Goal: Task Accomplishment & Management: Use online tool/utility

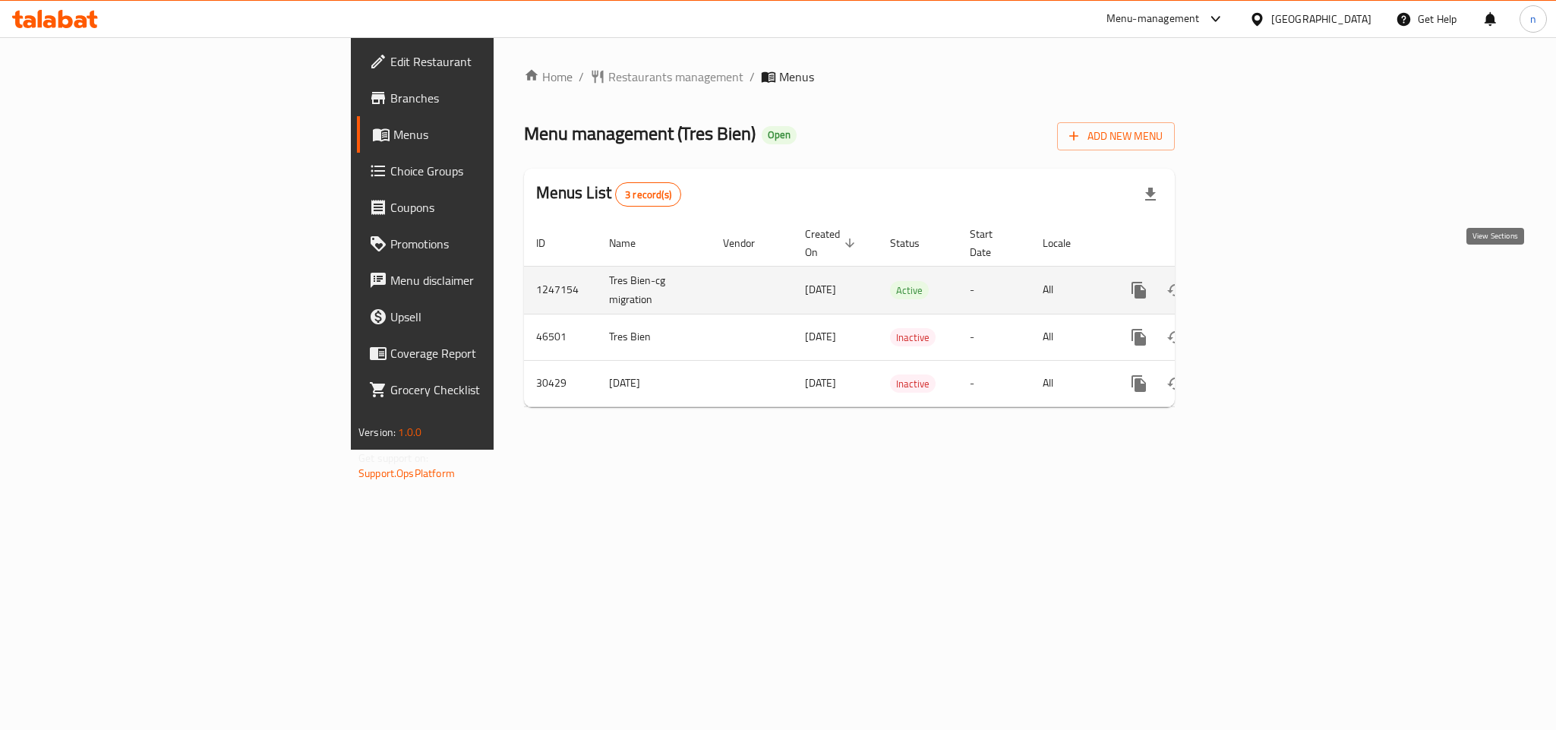
click at [1267, 283] on link "enhanced table" at bounding box center [1248, 290] width 36 height 36
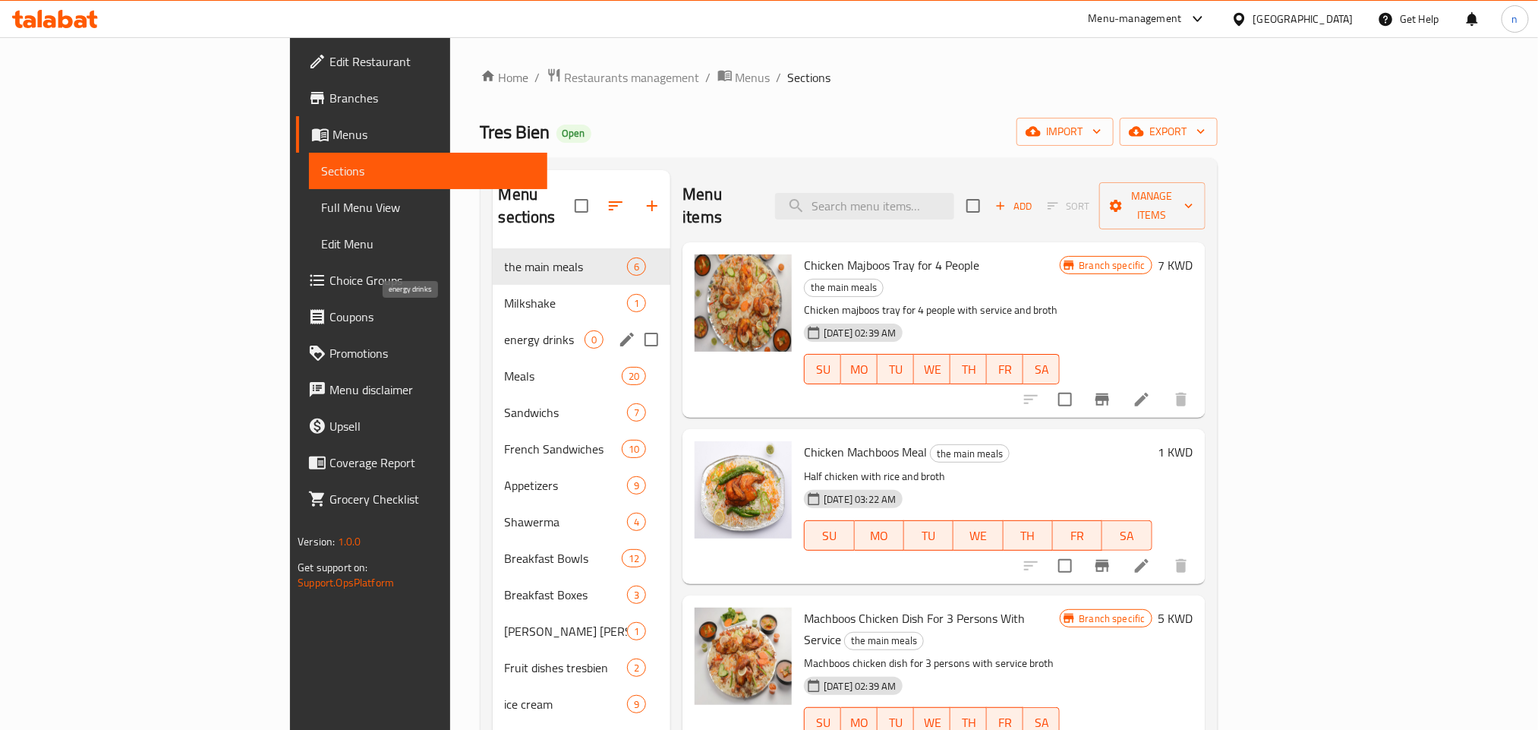
click at [505, 330] on span "energy drinks" at bounding box center [545, 339] width 80 height 18
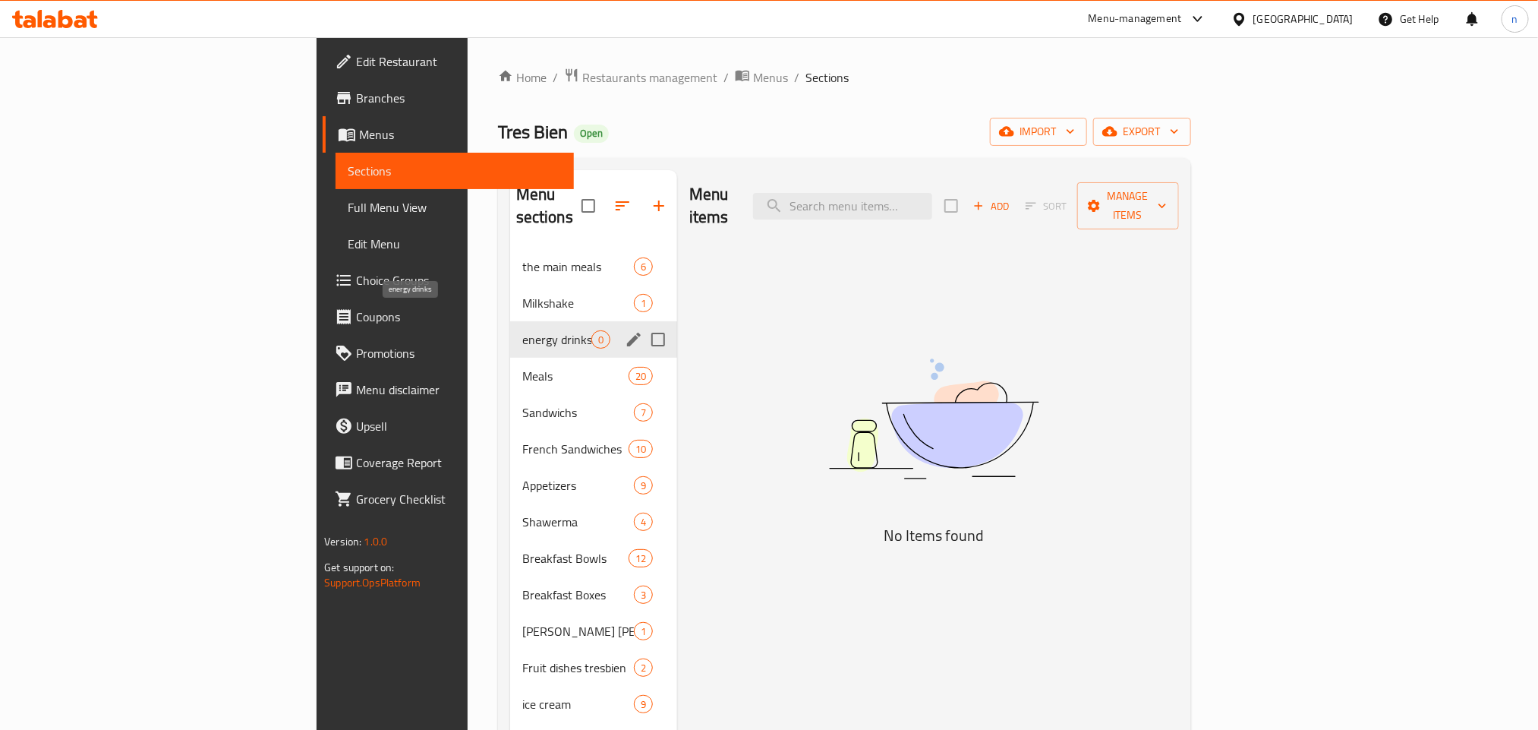
click at [522, 330] on span "energy drinks" at bounding box center [556, 339] width 69 height 18
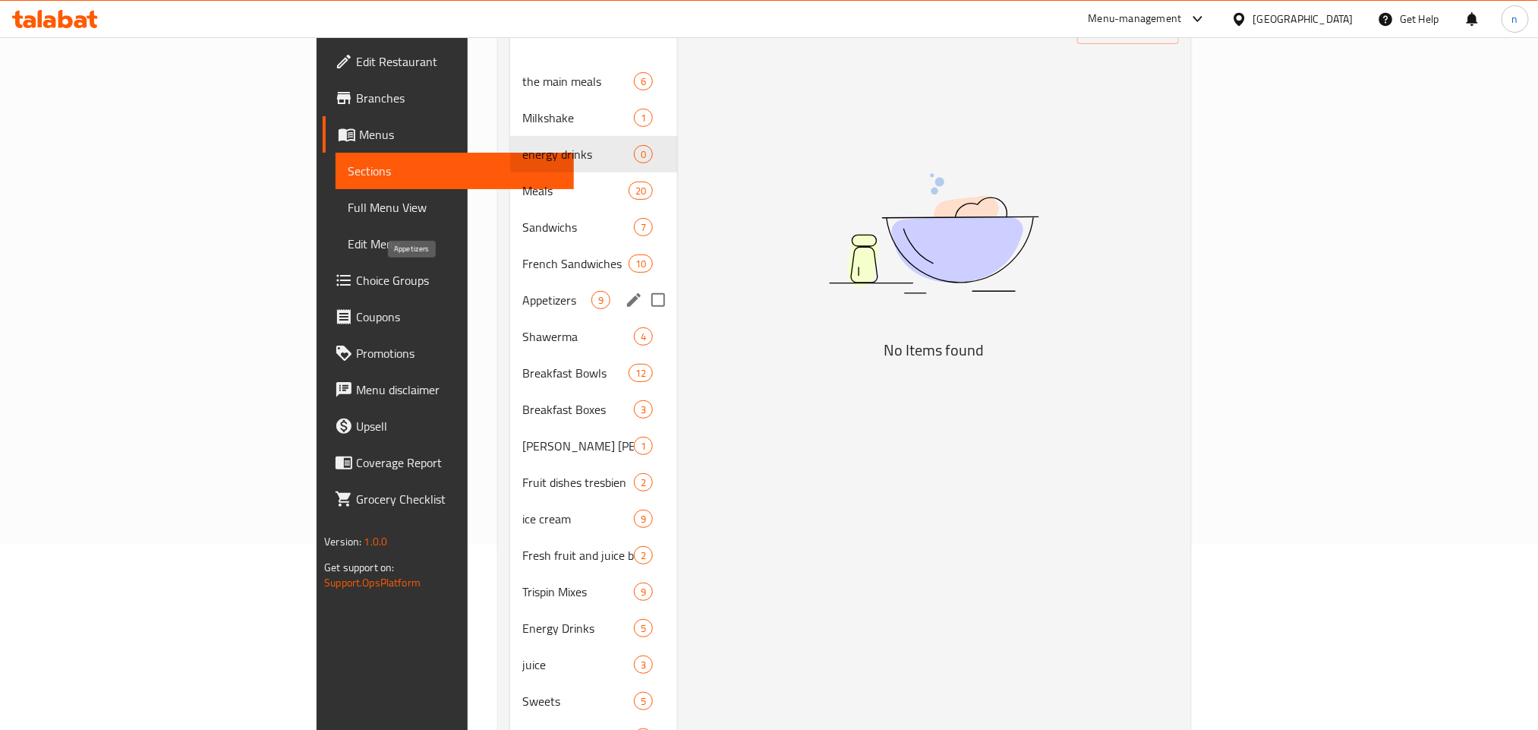
scroll to position [228, 0]
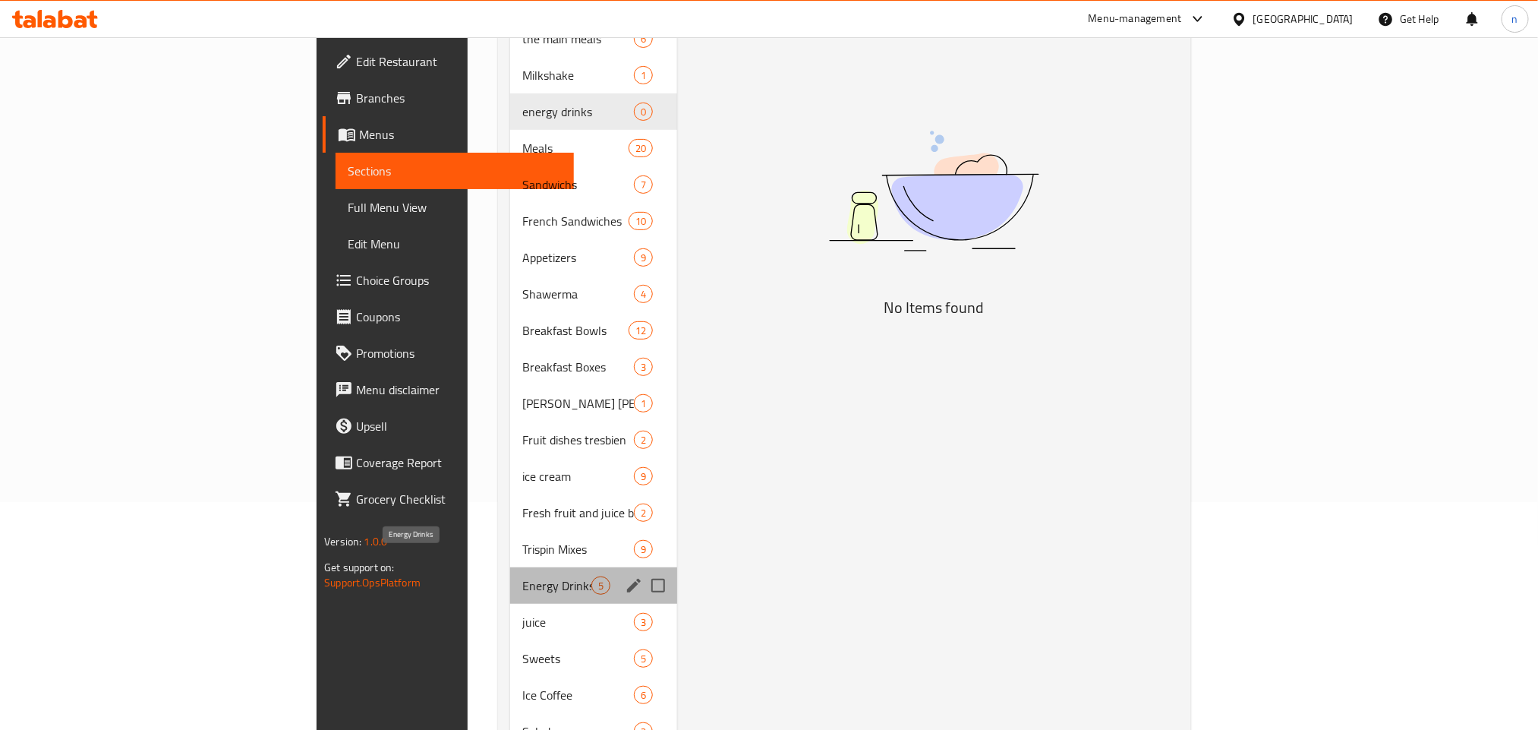
click at [522, 576] on span "Energy Drinks" at bounding box center [556, 585] width 69 height 18
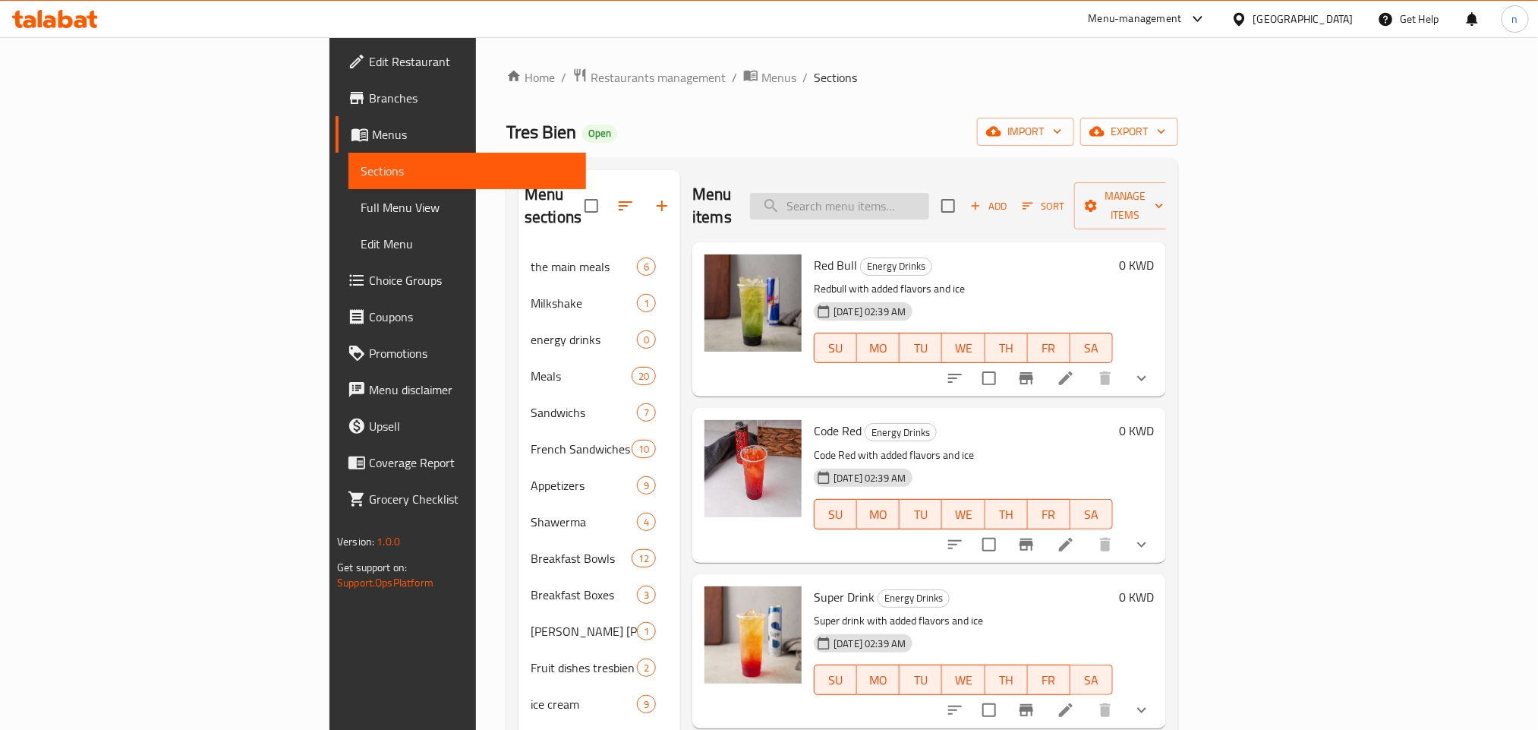
click at [921, 194] on input "search" at bounding box center [839, 206] width 179 height 27
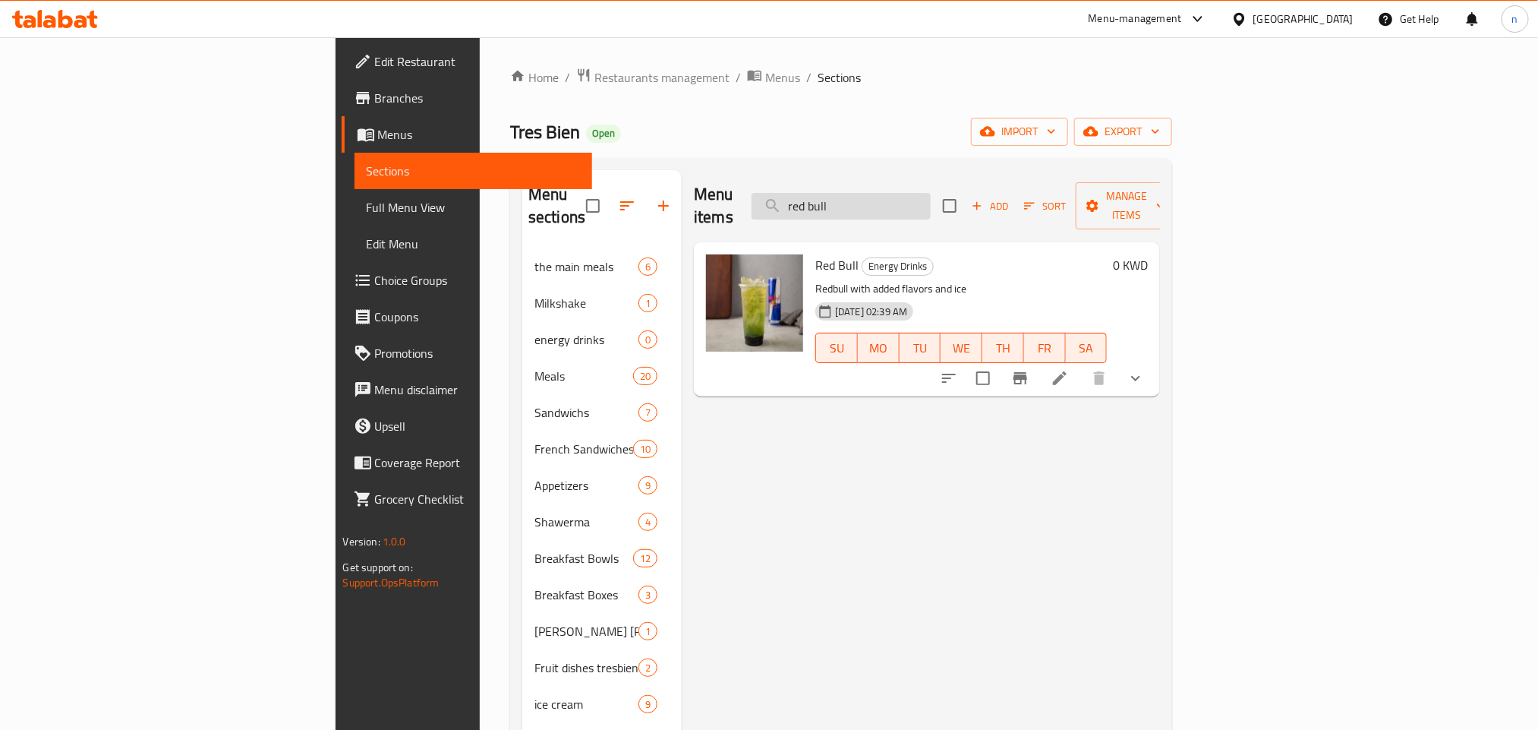
click at [923, 194] on input "red bull" at bounding box center [841, 206] width 179 height 27
paste input "Red"
type input "Redbull"
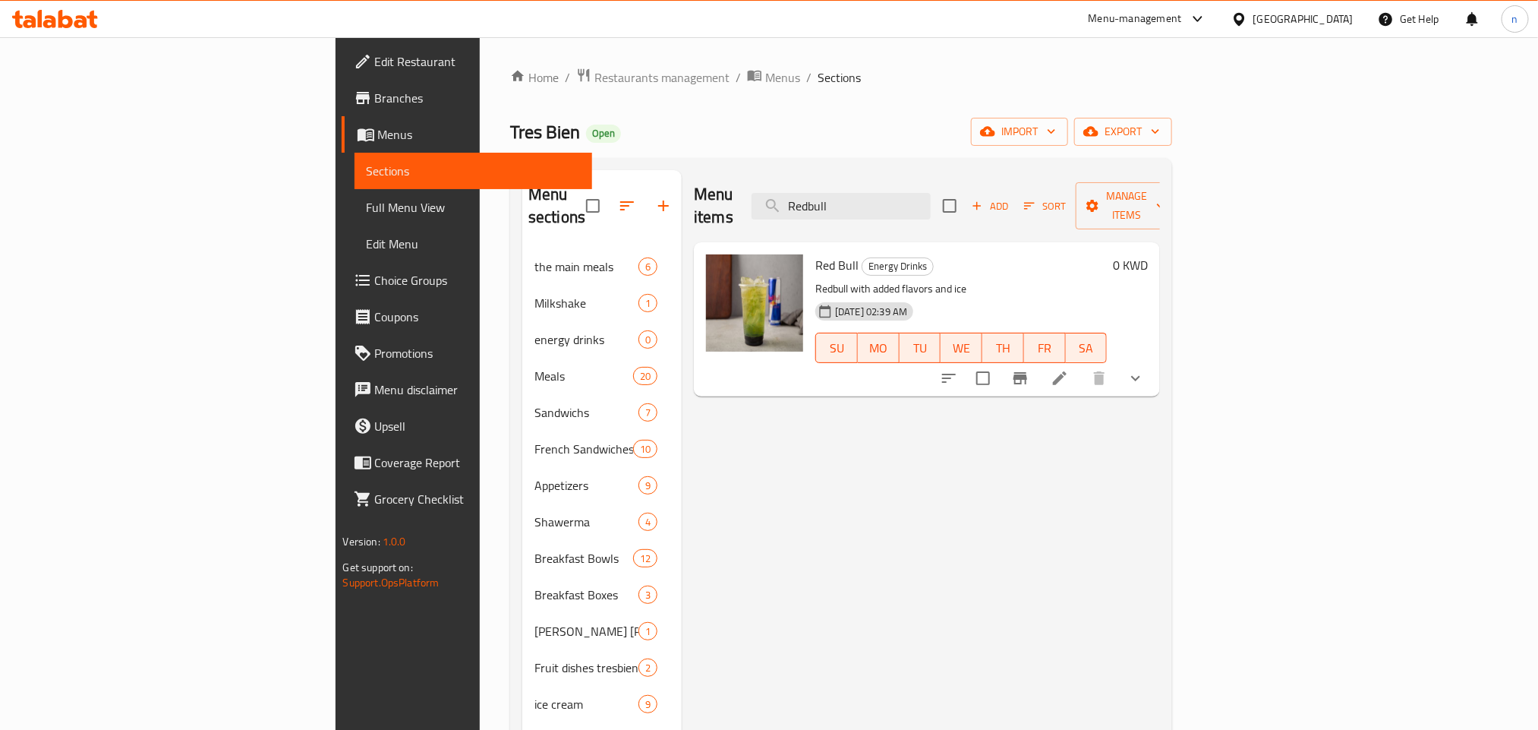
click at [816, 279] on p "Redbull with added flavors and ice" at bounding box center [962, 288] width 292 height 19
click at [816, 254] on span "Red Bull" at bounding box center [837, 265] width 43 height 23
click at [954, 254] on h6 "Red Bull Energy Drinks" at bounding box center [962, 264] width 292 height 21
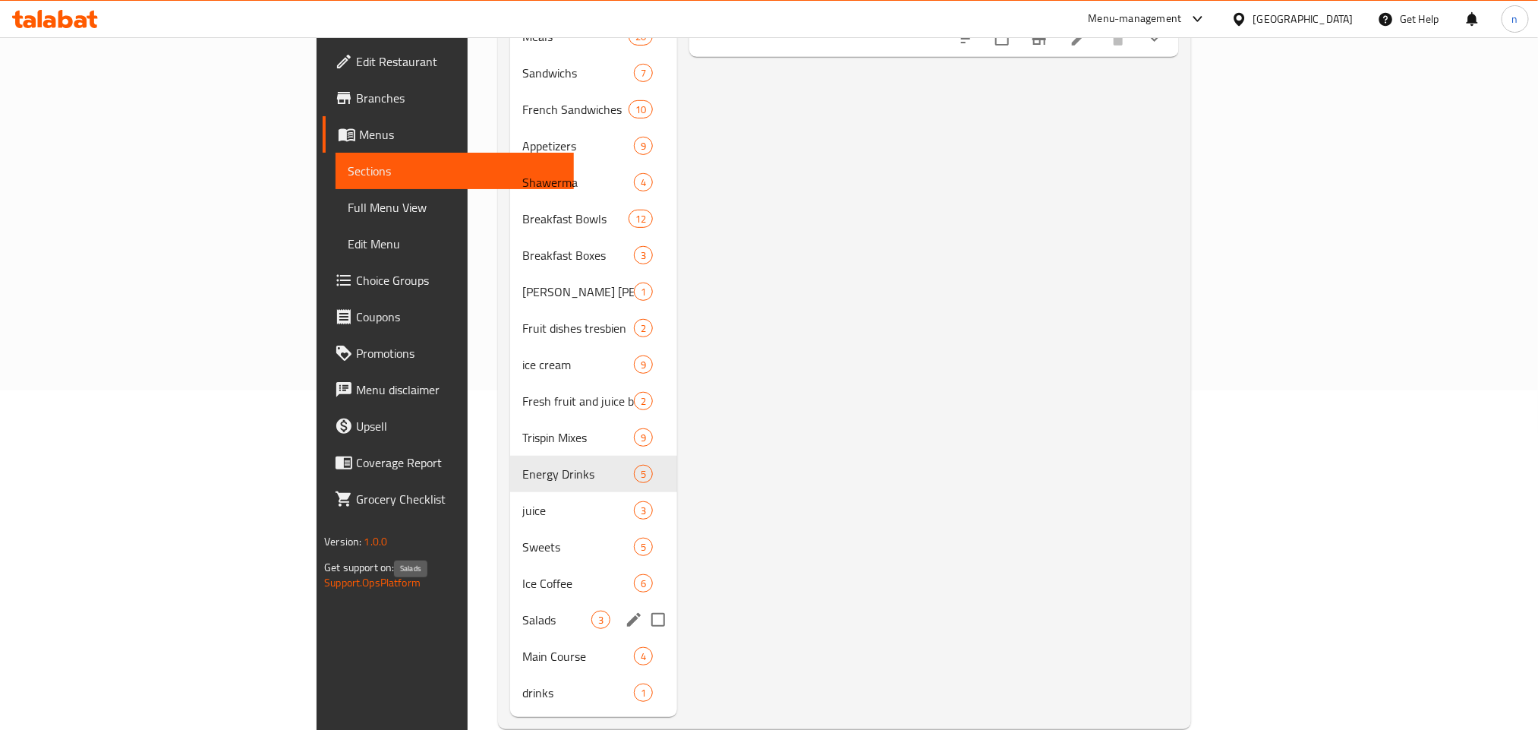
scroll to position [342, 0]
click at [510, 677] on div "drinks 1" at bounding box center [593, 690] width 167 height 36
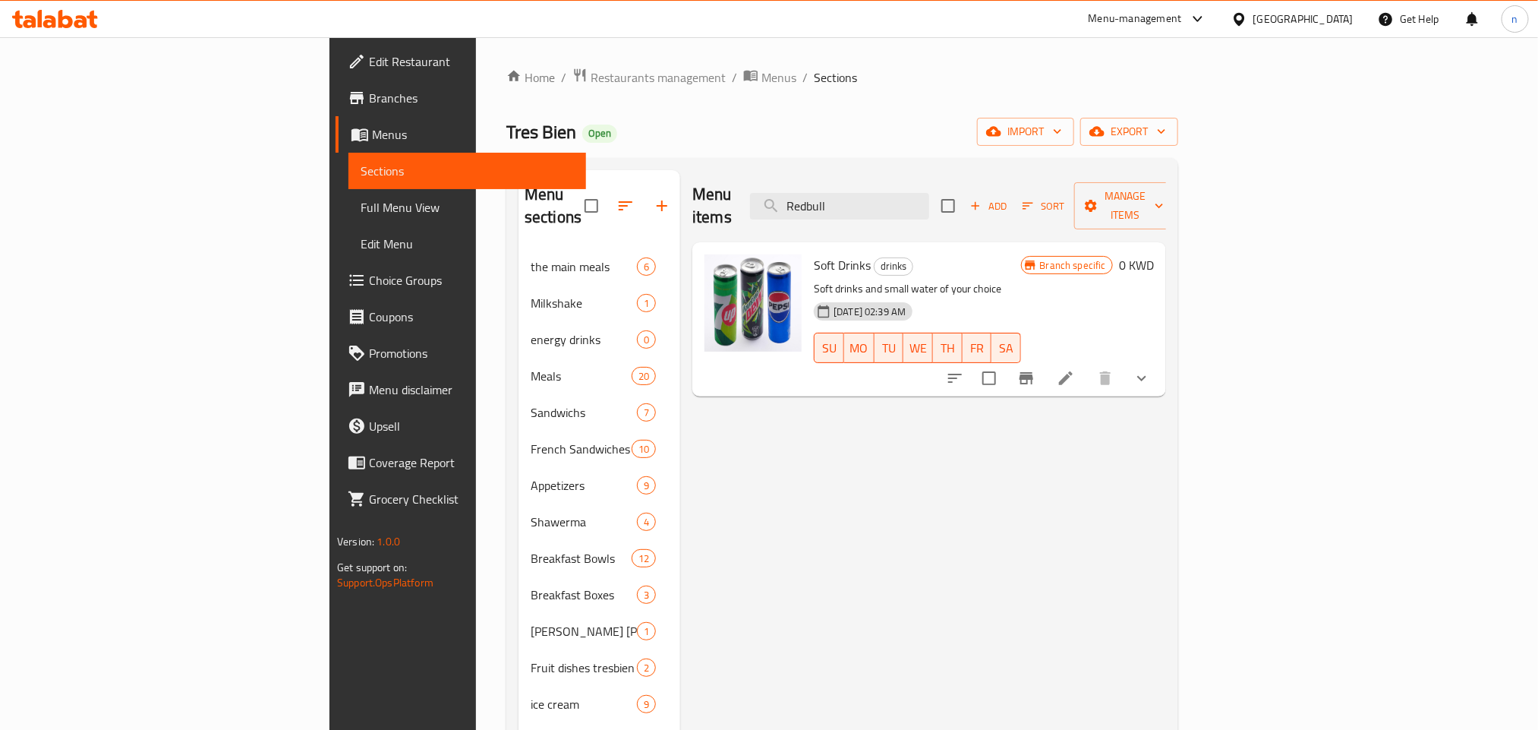
click at [1326, 19] on div "[GEOGRAPHIC_DATA]" at bounding box center [1304, 19] width 100 height 17
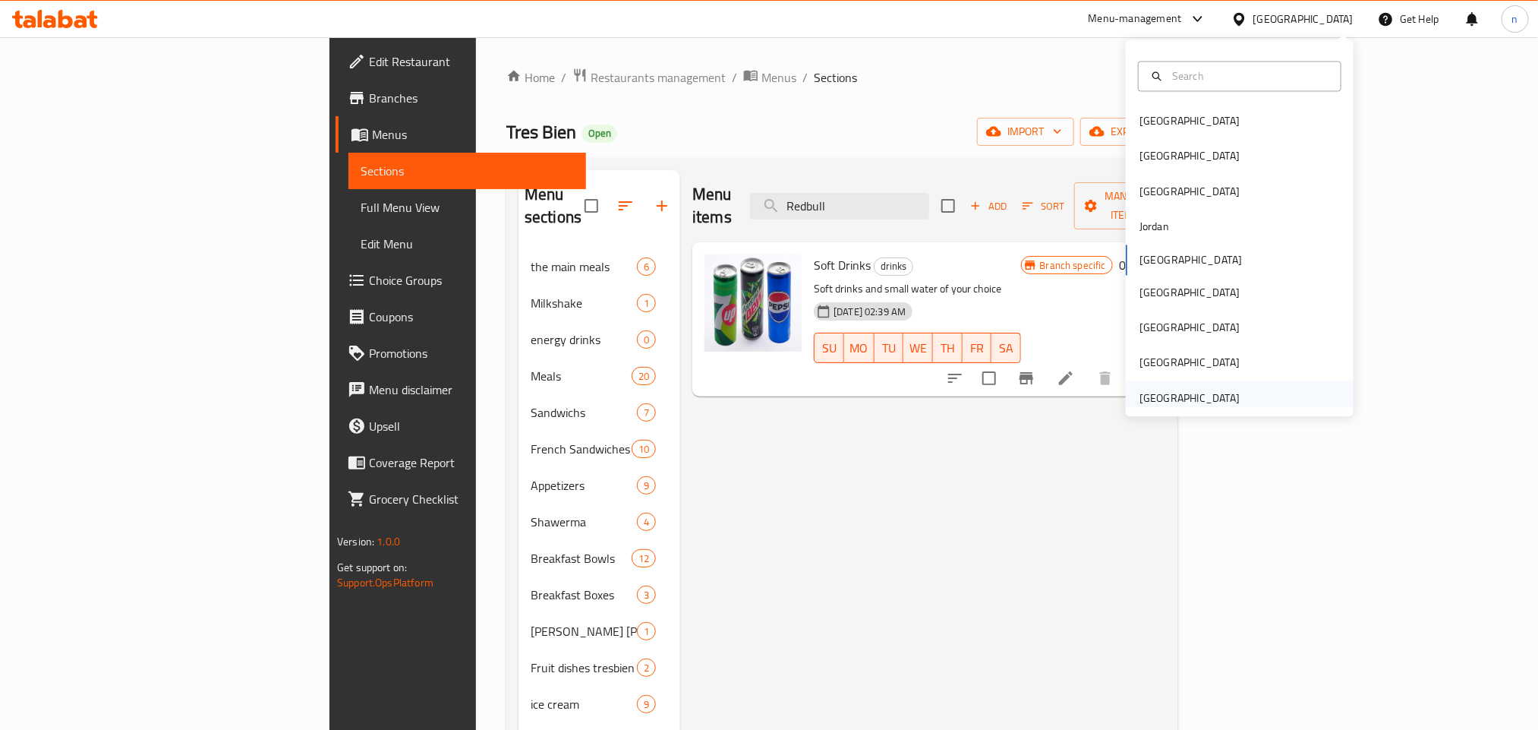
click at [1194, 392] on div "[GEOGRAPHIC_DATA]" at bounding box center [1190, 398] width 100 height 17
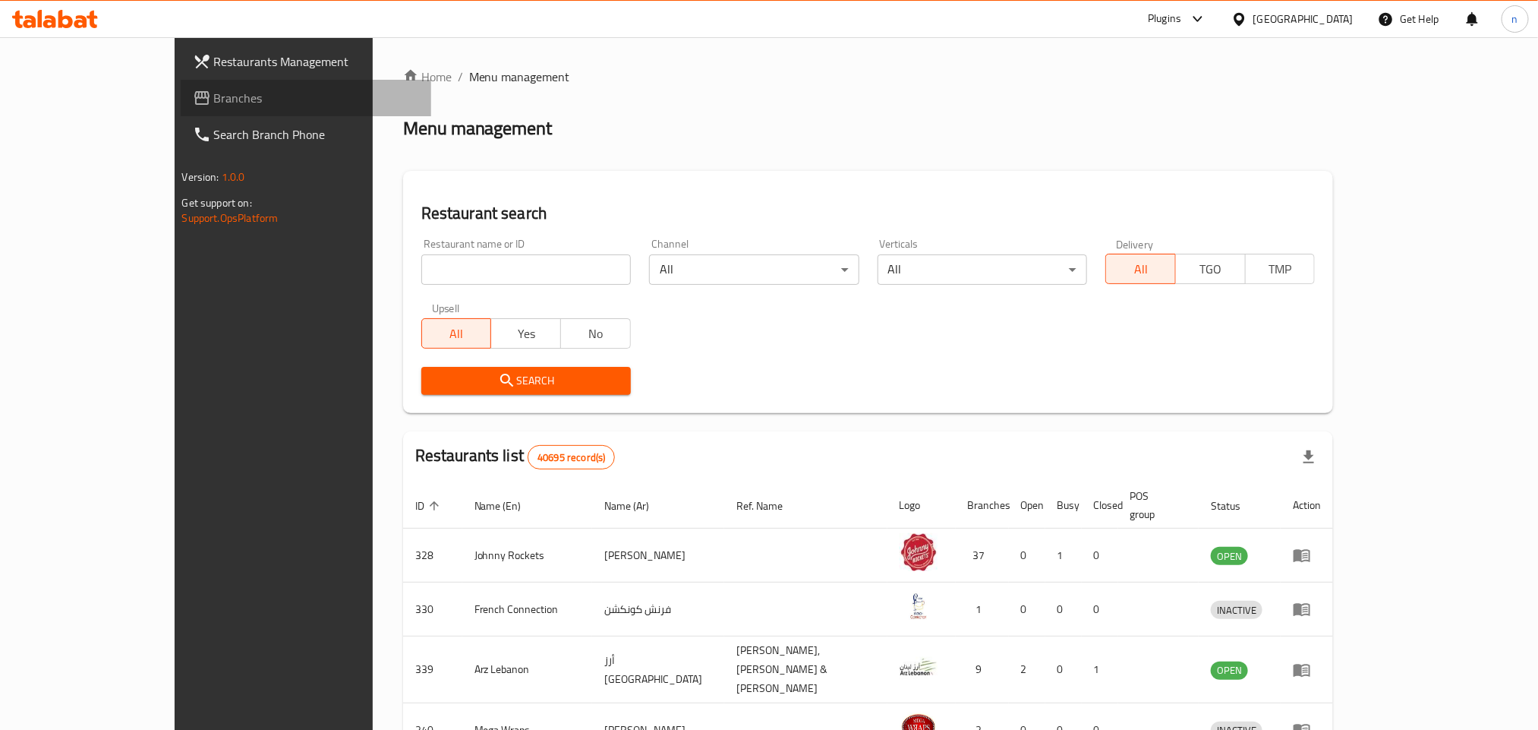
click at [214, 90] on span "Branches" at bounding box center [316, 98] width 205 height 18
